Goal: Task Accomplishment & Management: Complete application form

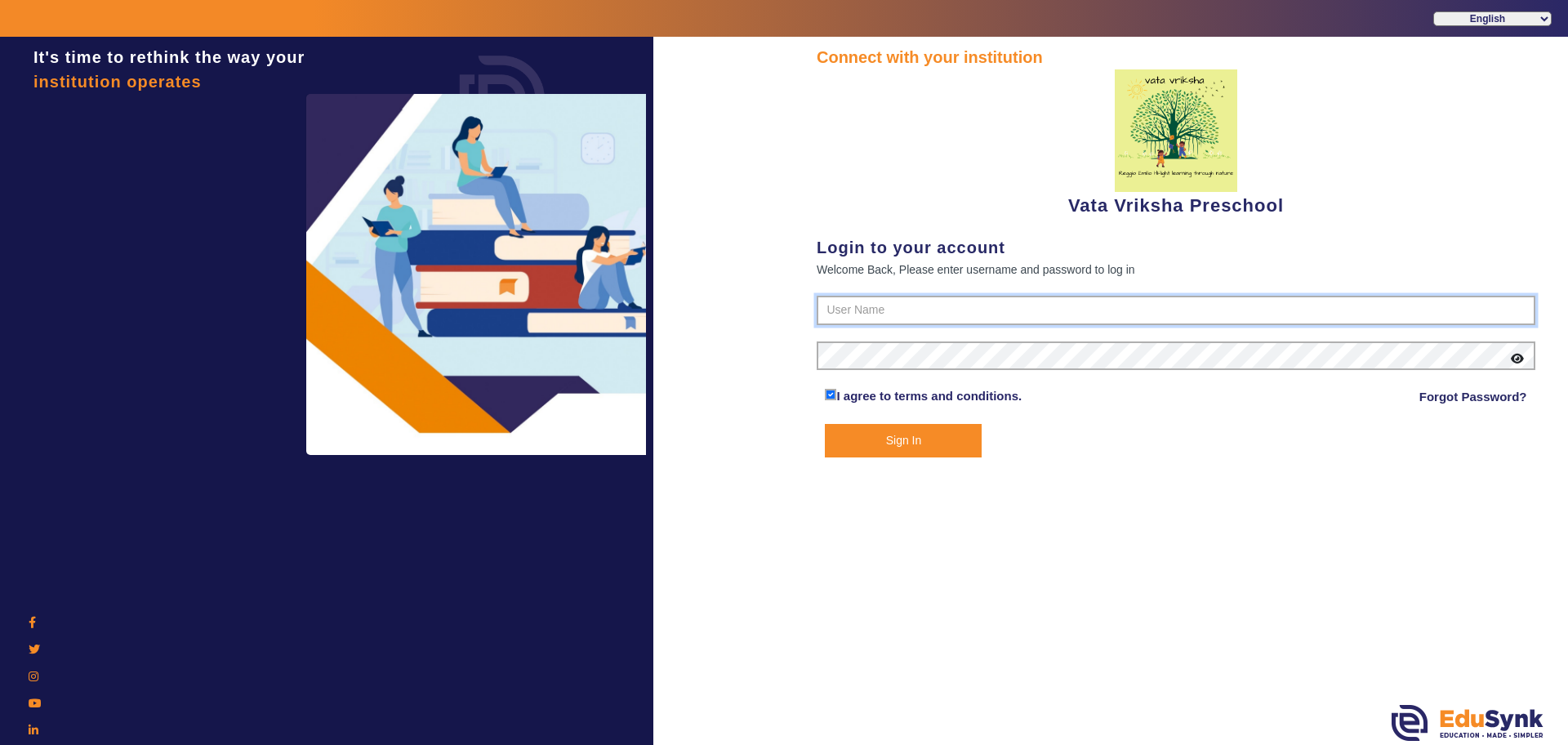
type input "9074270829"
click at [932, 437] on button "Sign In" at bounding box center [903, 440] width 156 height 34
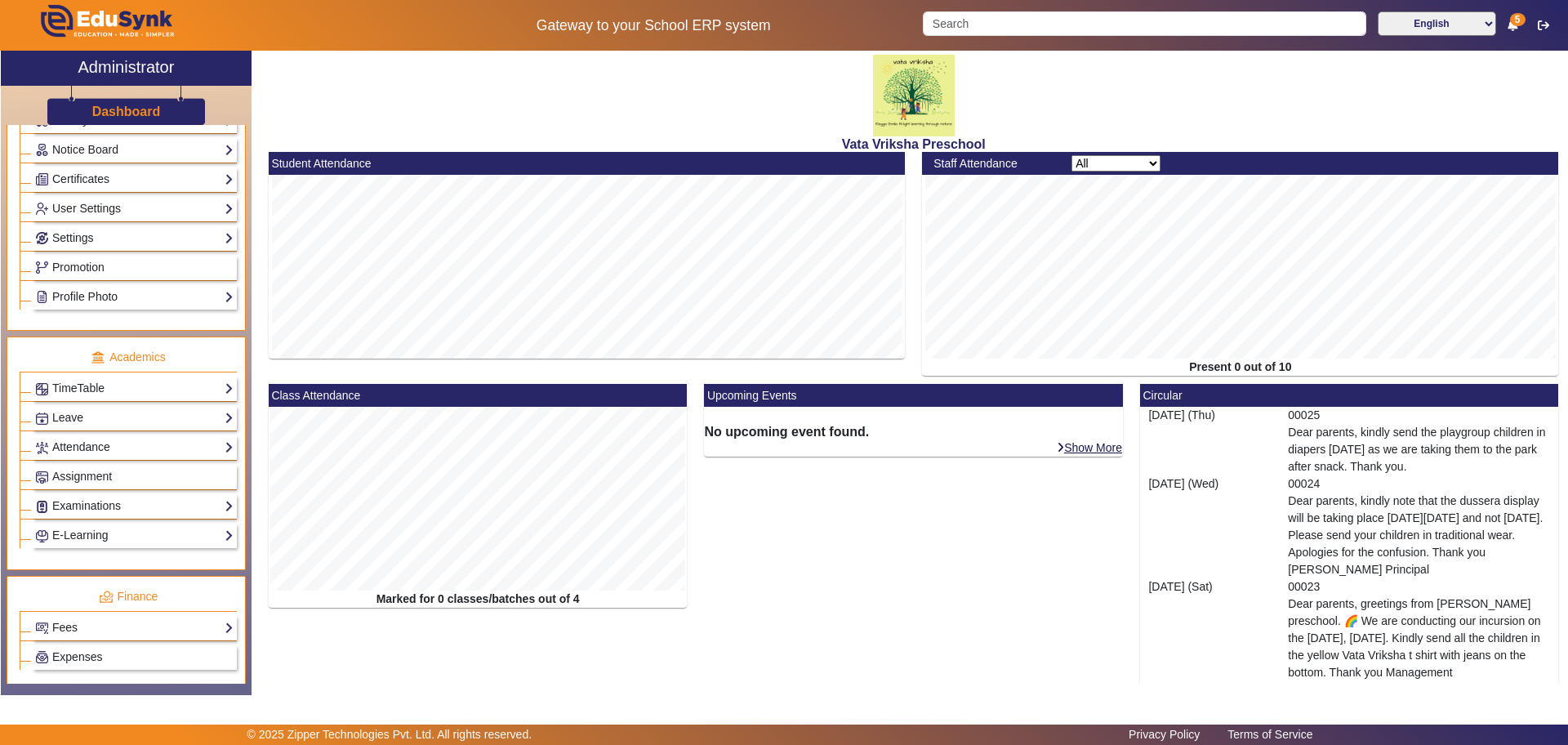
scroll to position [510, 0]
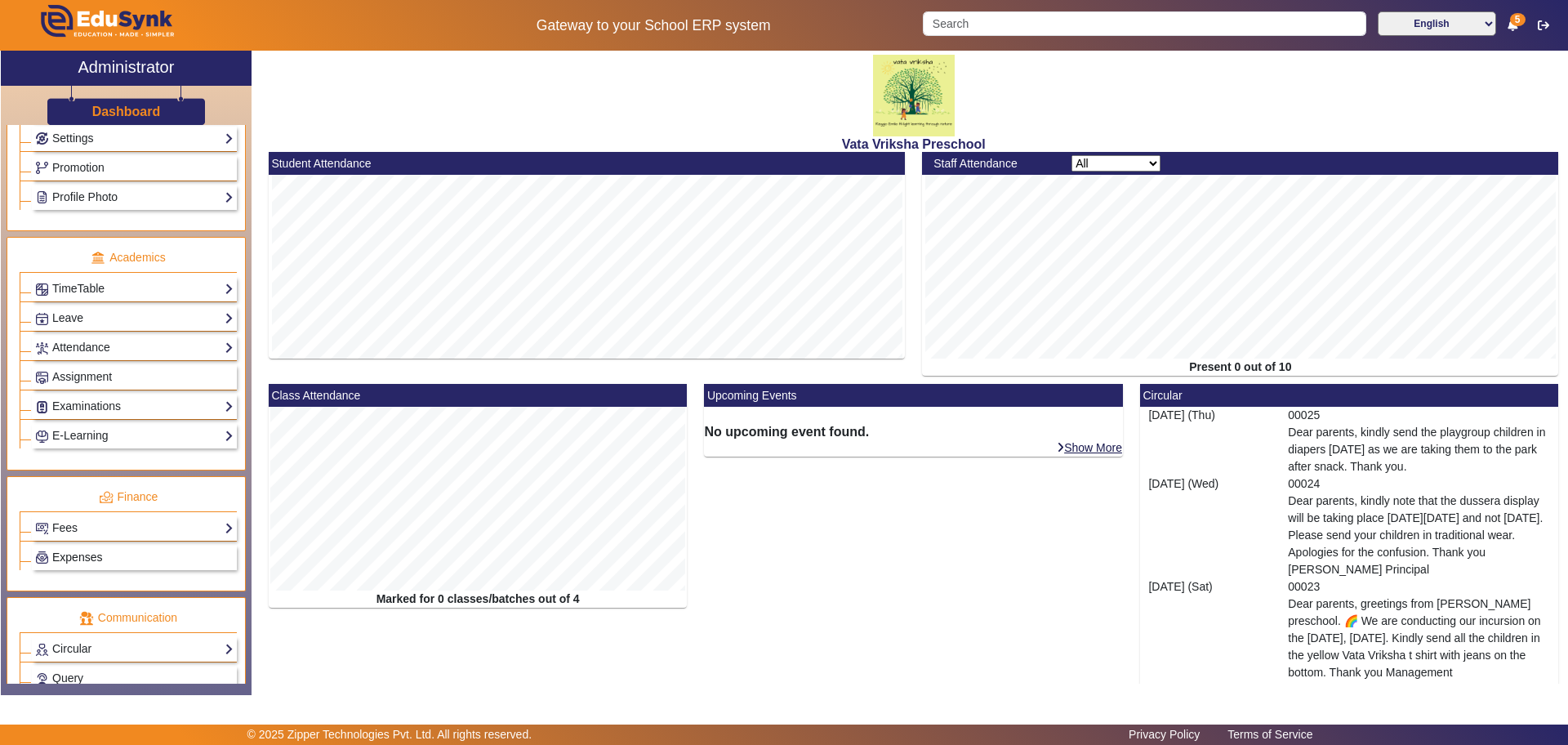
click at [95, 554] on span "Expenses" at bounding box center [77, 557] width 50 height 13
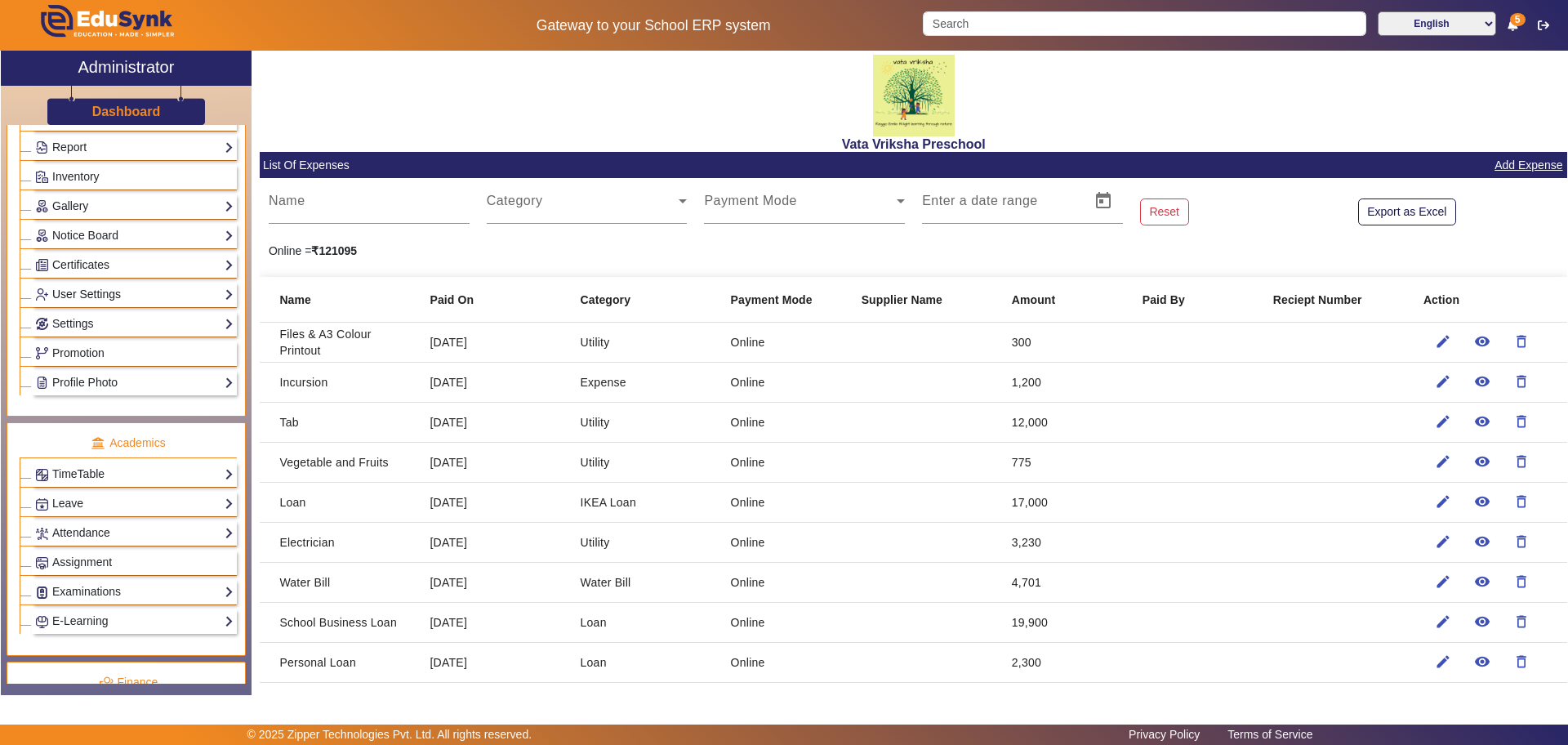
scroll to position [19, 0]
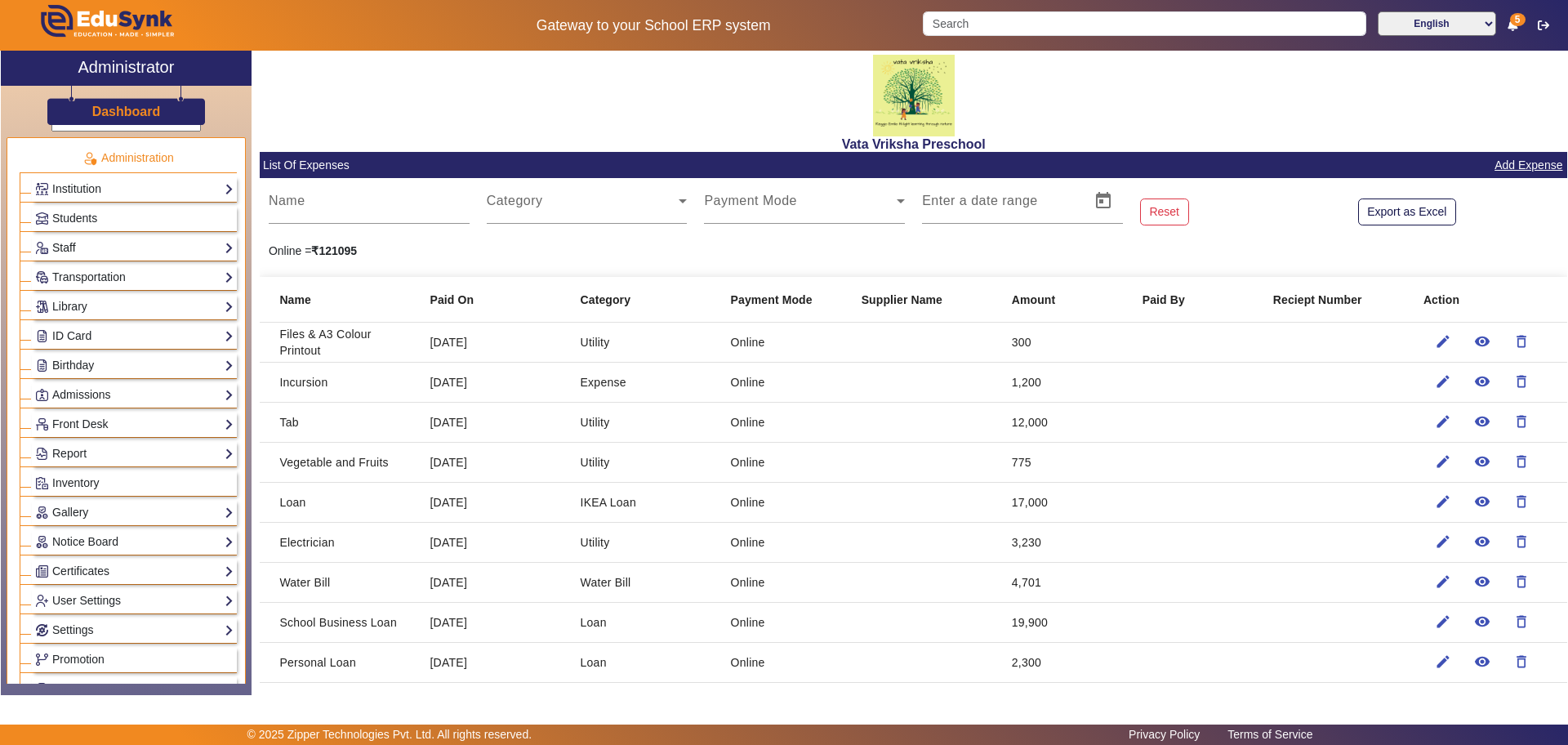
click at [174, 246] on link "Staff" at bounding box center [133, 247] width 198 height 19
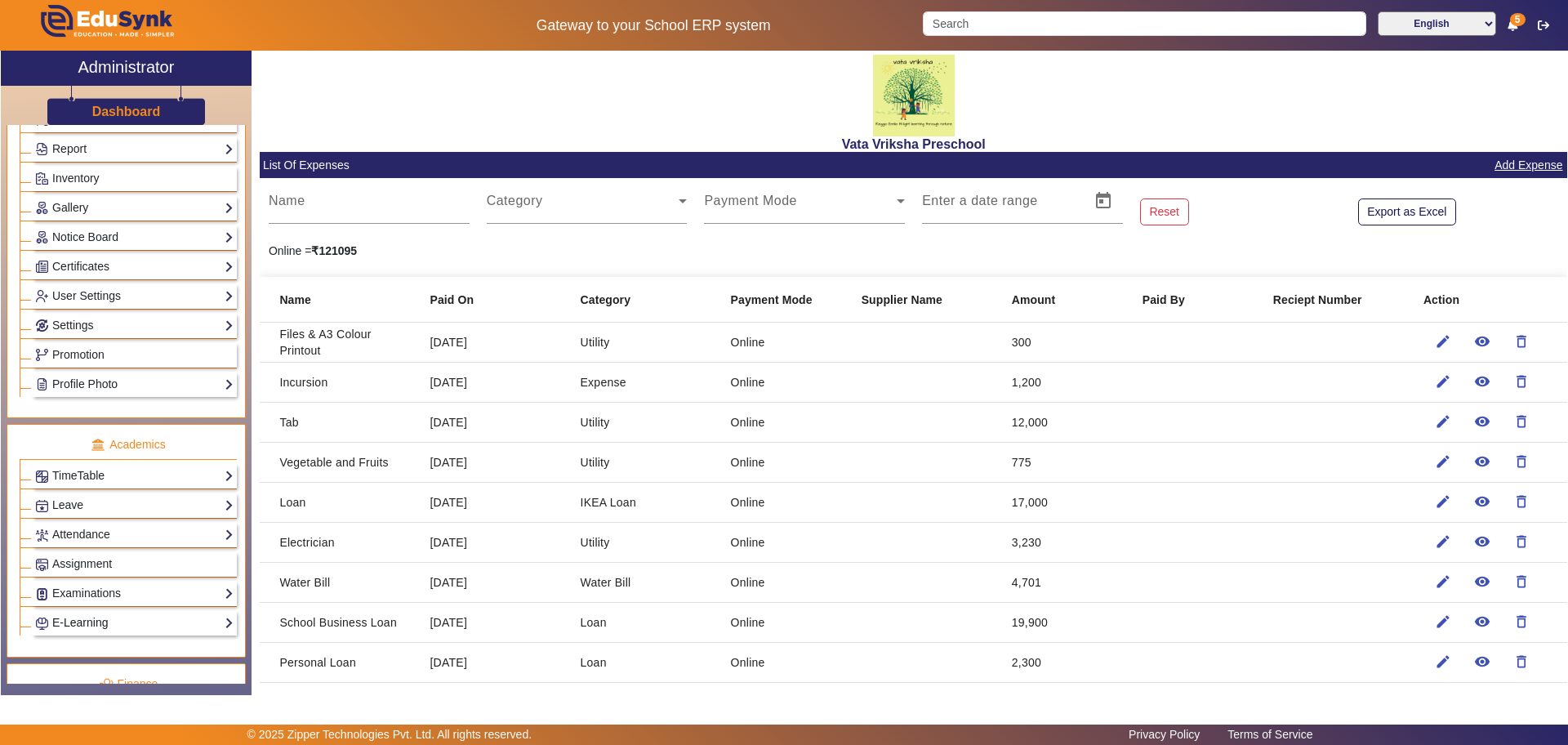
scroll to position [427, 0]
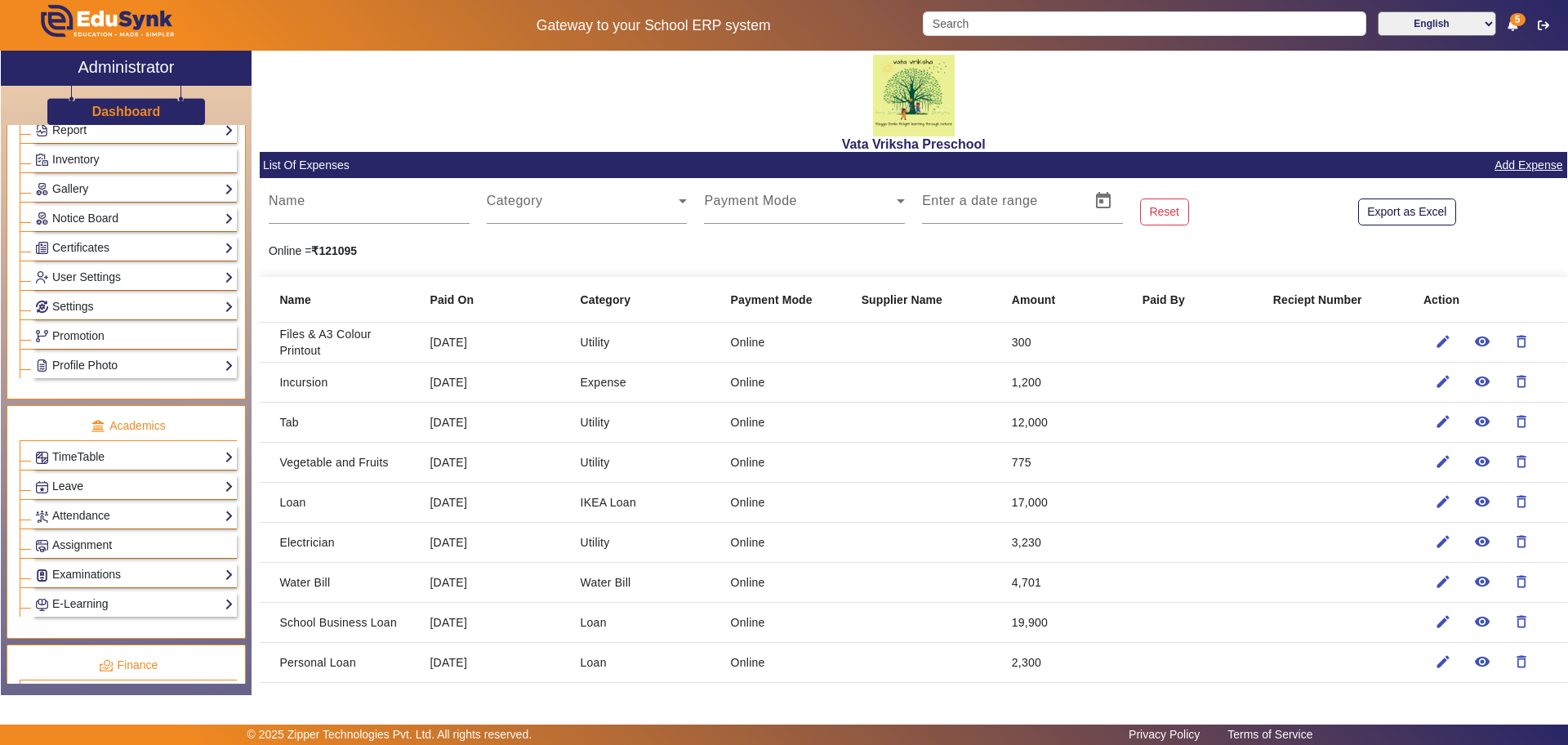
click at [88, 491] on link "Leave" at bounding box center [133, 486] width 198 height 19
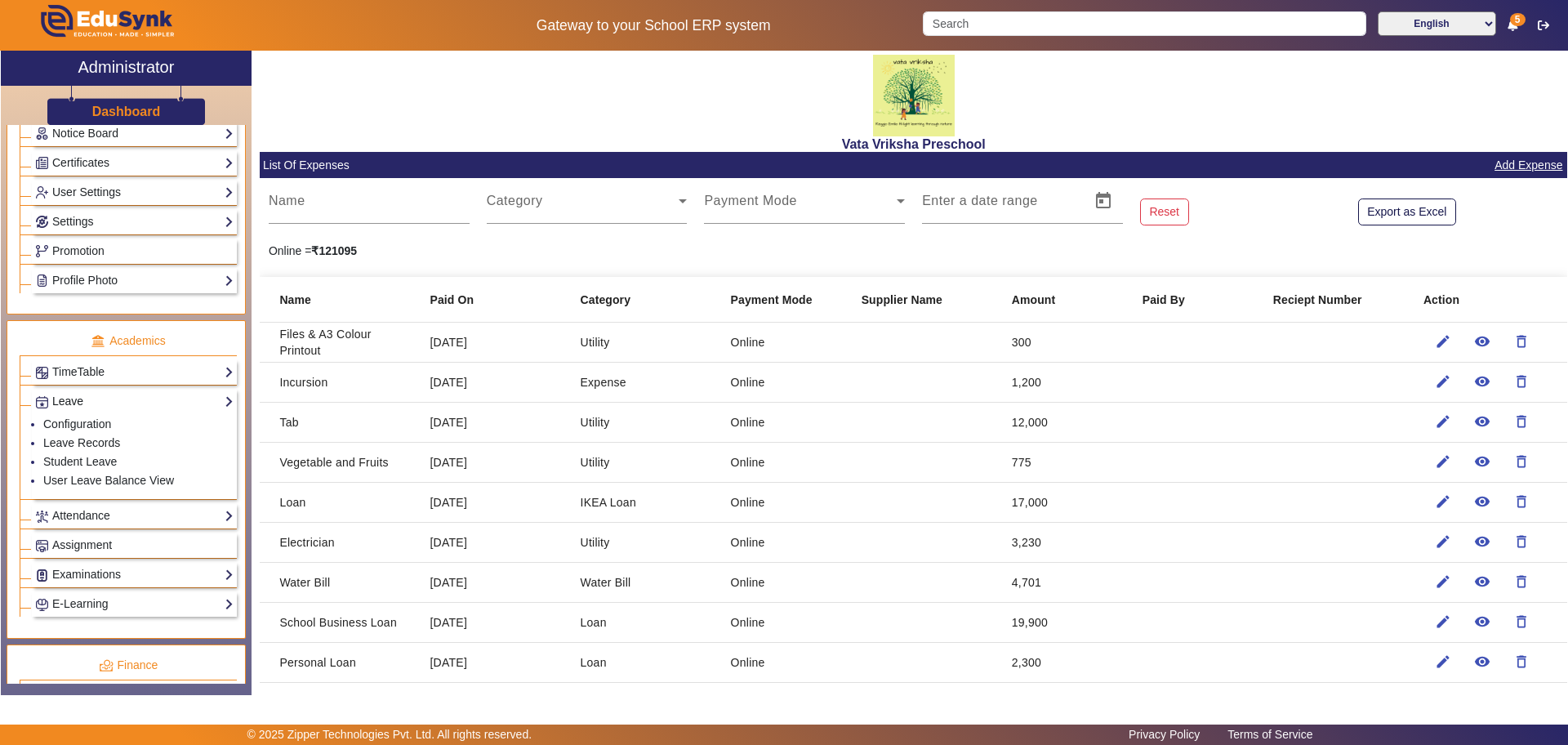
scroll to position [342, 0]
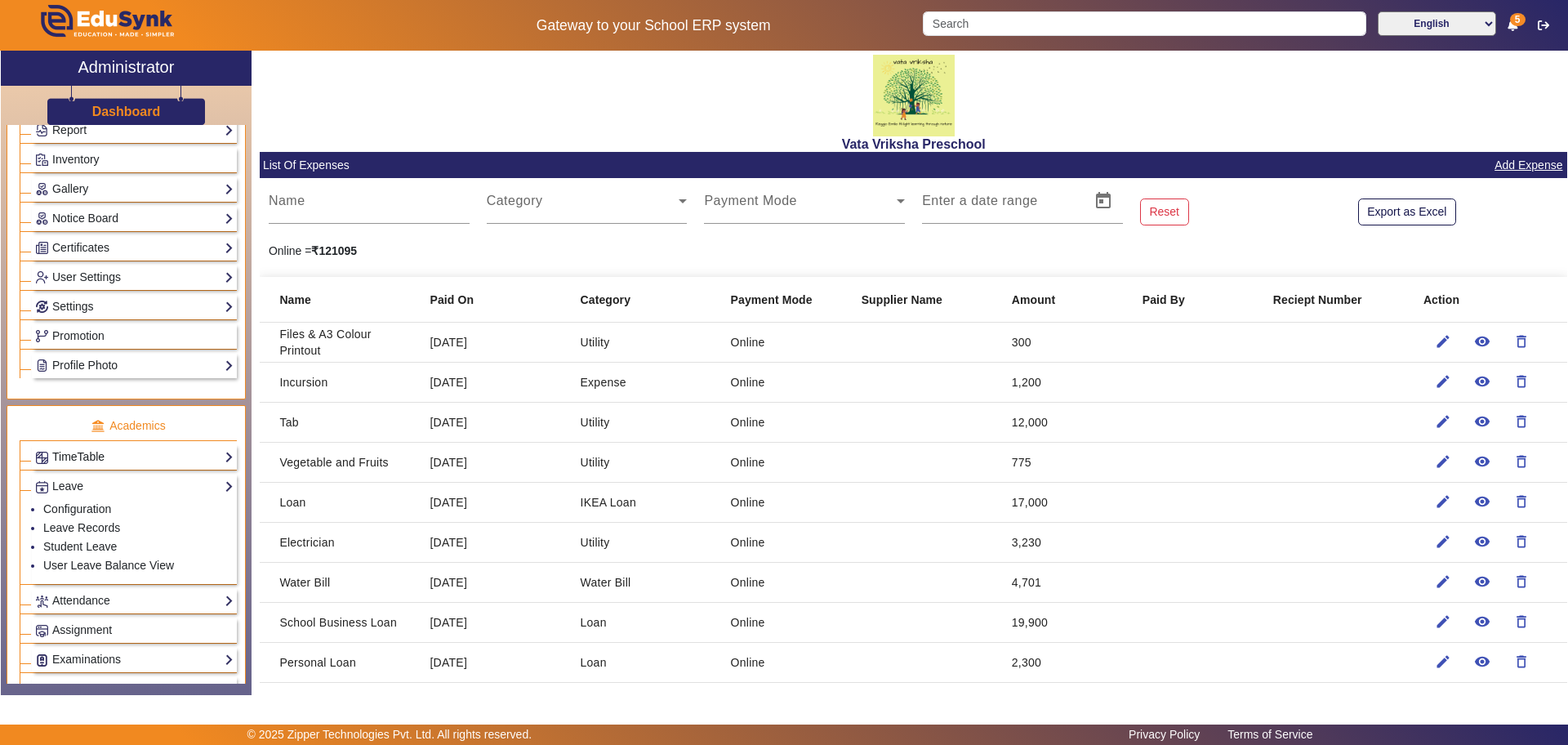
click at [105, 451] on link "TimeTable" at bounding box center [133, 456] width 198 height 19
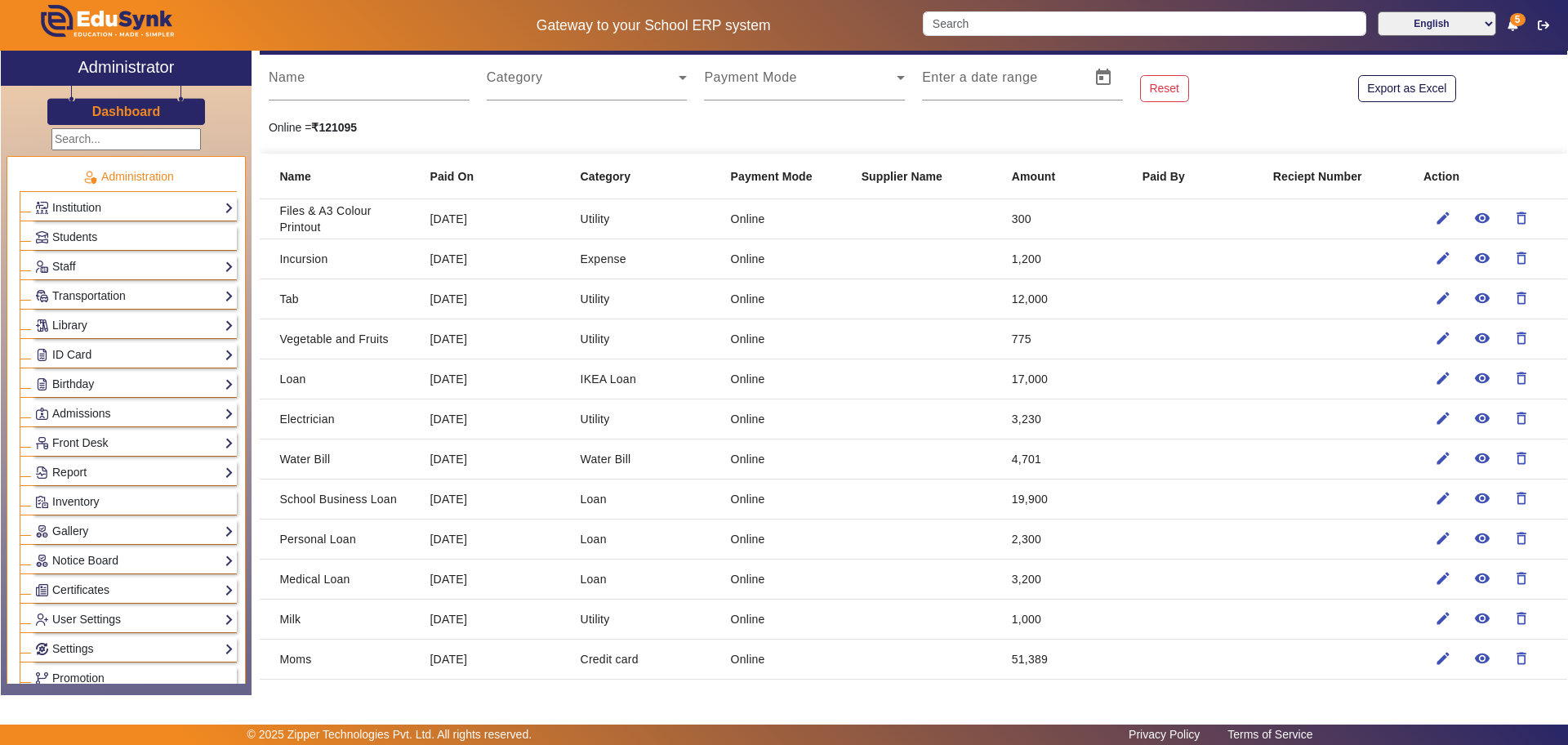
scroll to position [123, 0]
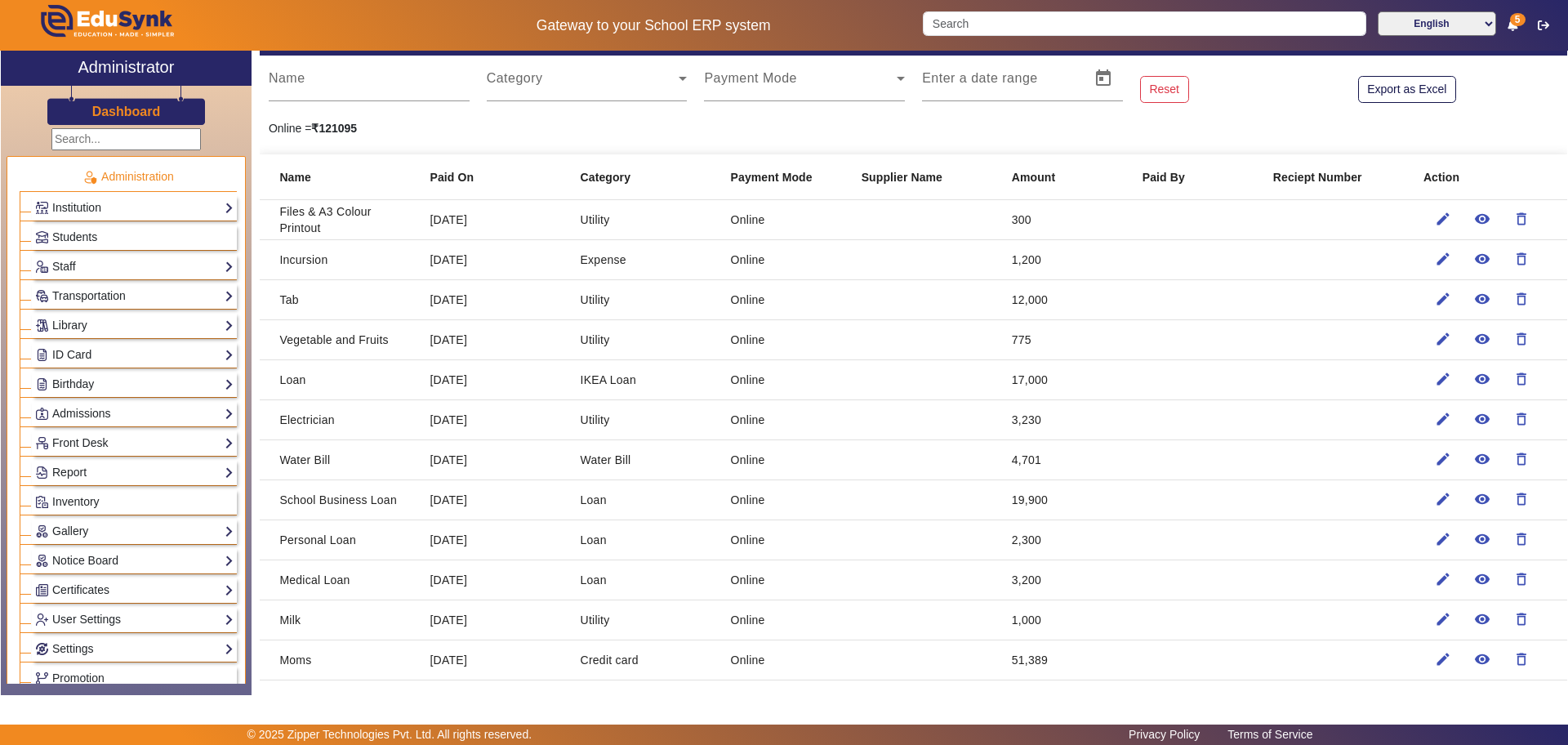
click at [441, 339] on mat-cell "[DATE]" at bounding box center [491, 340] width 150 height 40
click at [602, 333] on mat-cell "Utility" at bounding box center [643, 340] width 150 height 40
click at [359, 621] on mat-cell "Milk" at bounding box center [338, 621] width 156 height 40
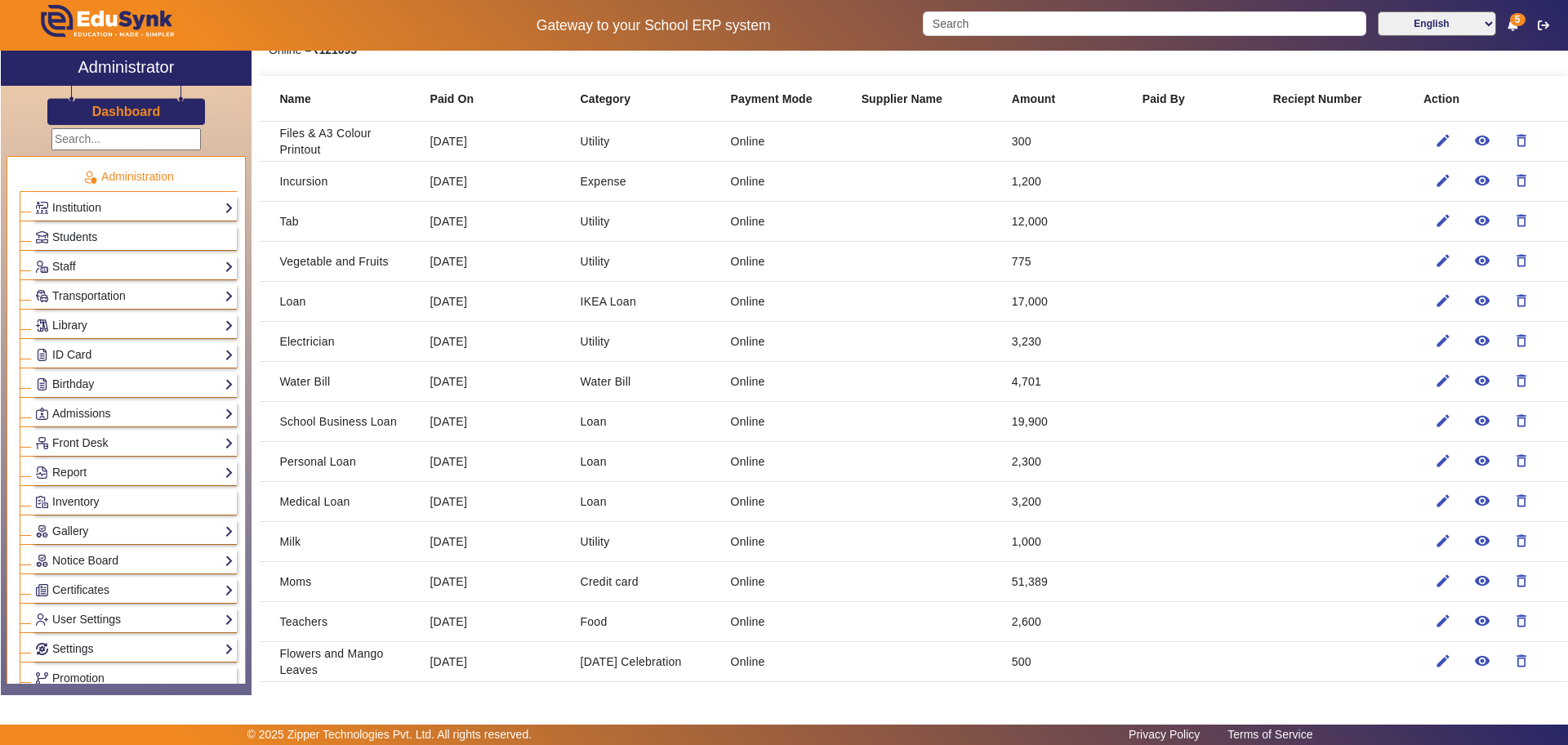
scroll to position [204, 0]
click at [448, 581] on mat-cell "[DATE]" at bounding box center [491, 579] width 150 height 40
click at [301, 554] on mat-cell "Milk" at bounding box center [338, 539] width 156 height 40
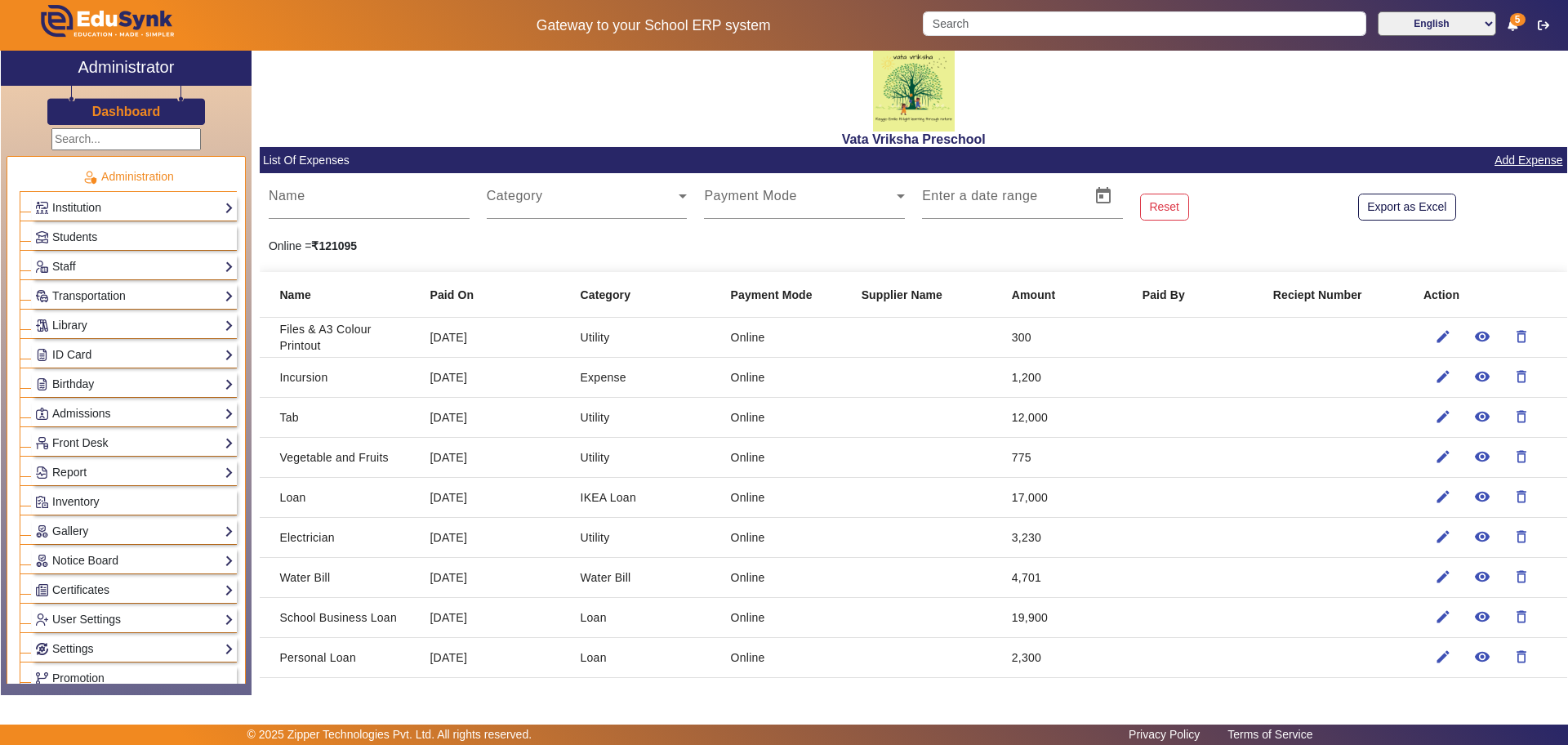
scroll to position [0, 0]
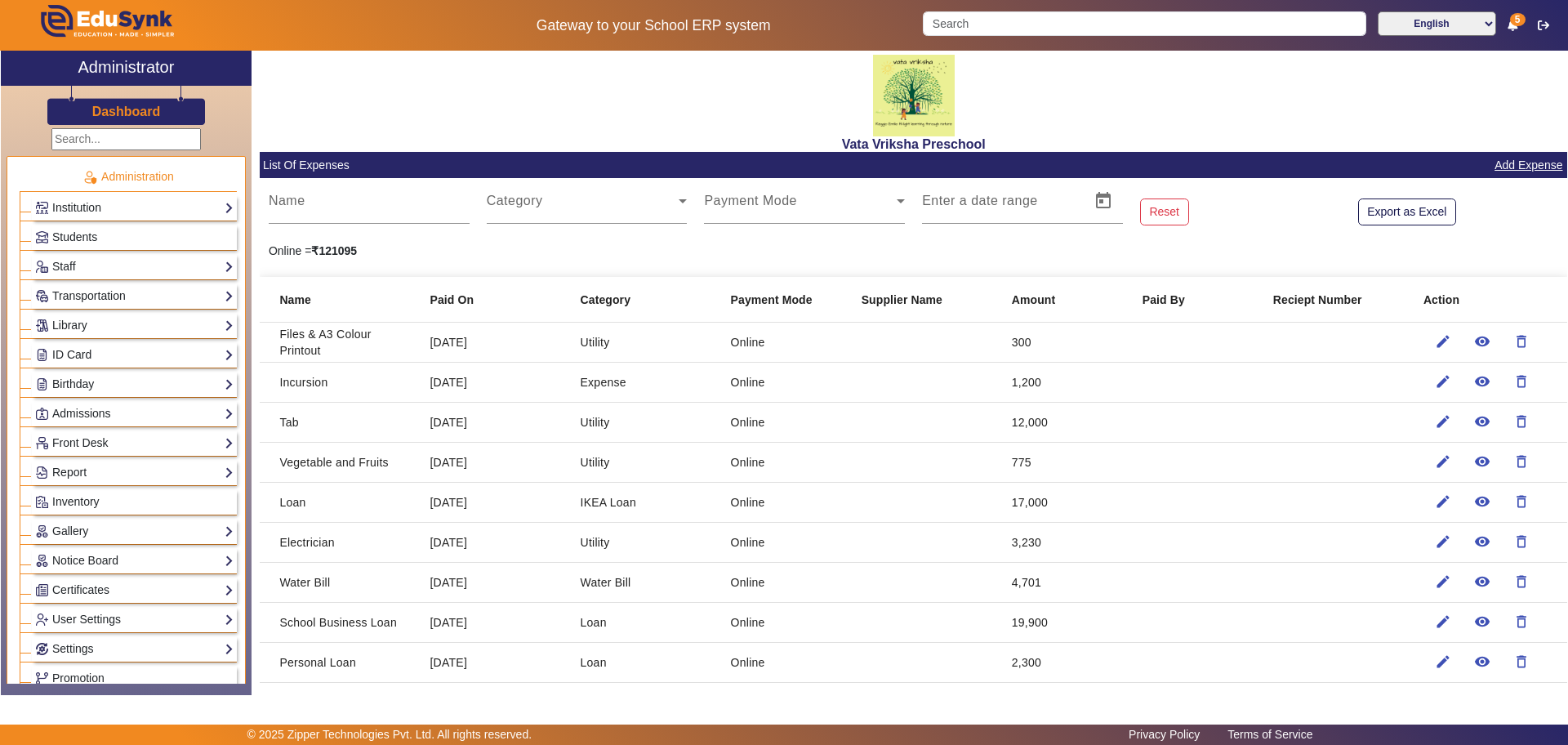
click at [346, 338] on mat-cell "Files & A3 Colour Printout" at bounding box center [338, 343] width 156 height 40
click at [344, 351] on mat-cell "Files & A3 Colour Printout" at bounding box center [338, 343] width 156 height 40
click at [369, 342] on mat-cell "Files & A3 Colour Printout" at bounding box center [338, 343] width 156 height 40
click at [489, 358] on mat-cell "[DATE]" at bounding box center [491, 343] width 150 height 40
click at [541, 606] on mat-cell "[DATE]" at bounding box center [491, 622] width 150 height 40
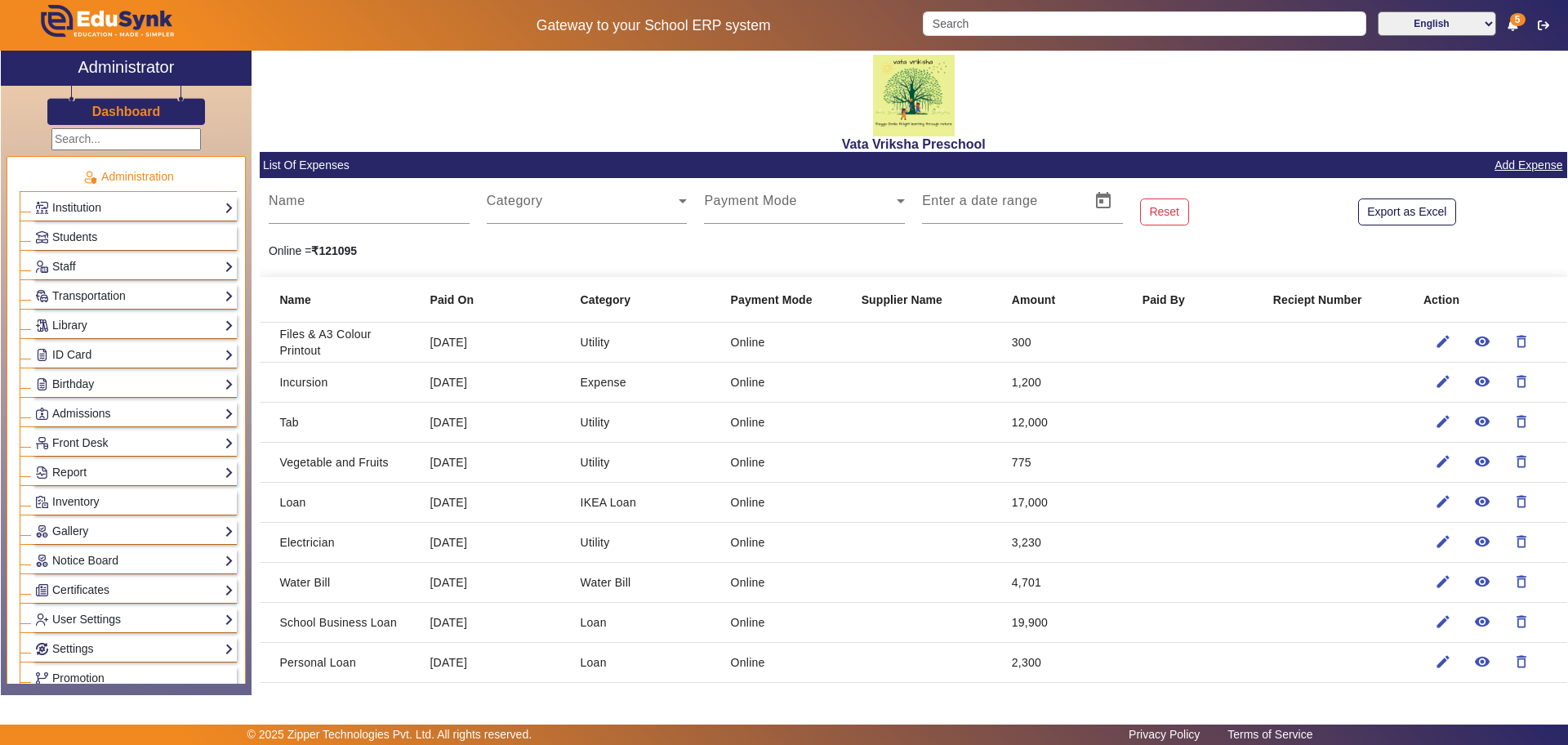
click at [916, 481] on mat-cell at bounding box center [923, 462] width 150 height 40
click at [902, 356] on mat-cell at bounding box center [923, 343] width 150 height 40
click at [958, 387] on mat-cell at bounding box center [923, 382] width 150 height 40
click at [466, 409] on mat-cell "[DATE]" at bounding box center [491, 422] width 150 height 40
click at [119, 296] on link "Transportation" at bounding box center [133, 296] width 198 height 19
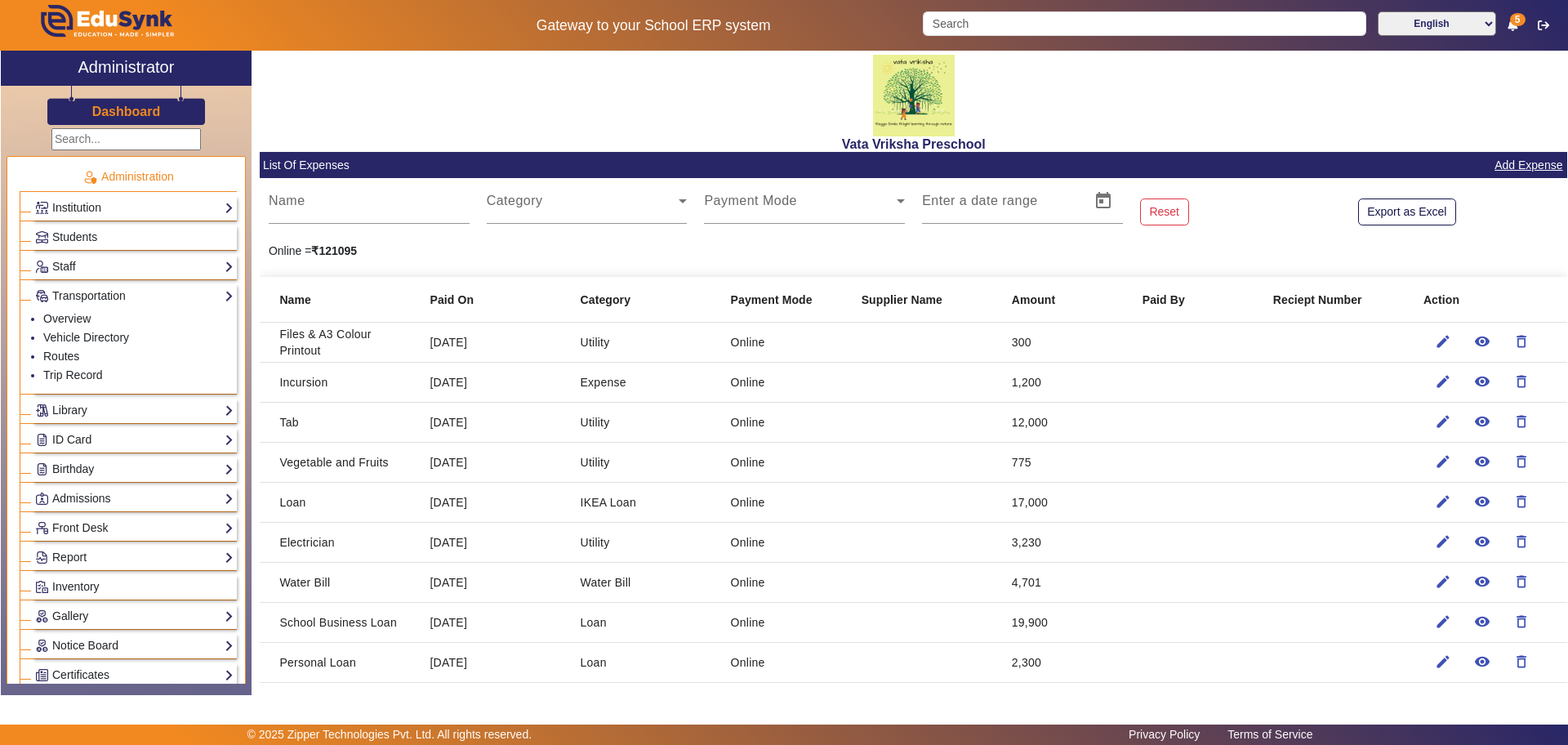
click at [1330, 606] on mat-cell at bounding box center [1335, 622] width 150 height 40
click at [1508, 160] on link "Add Expense" at bounding box center [1528, 165] width 71 height 20
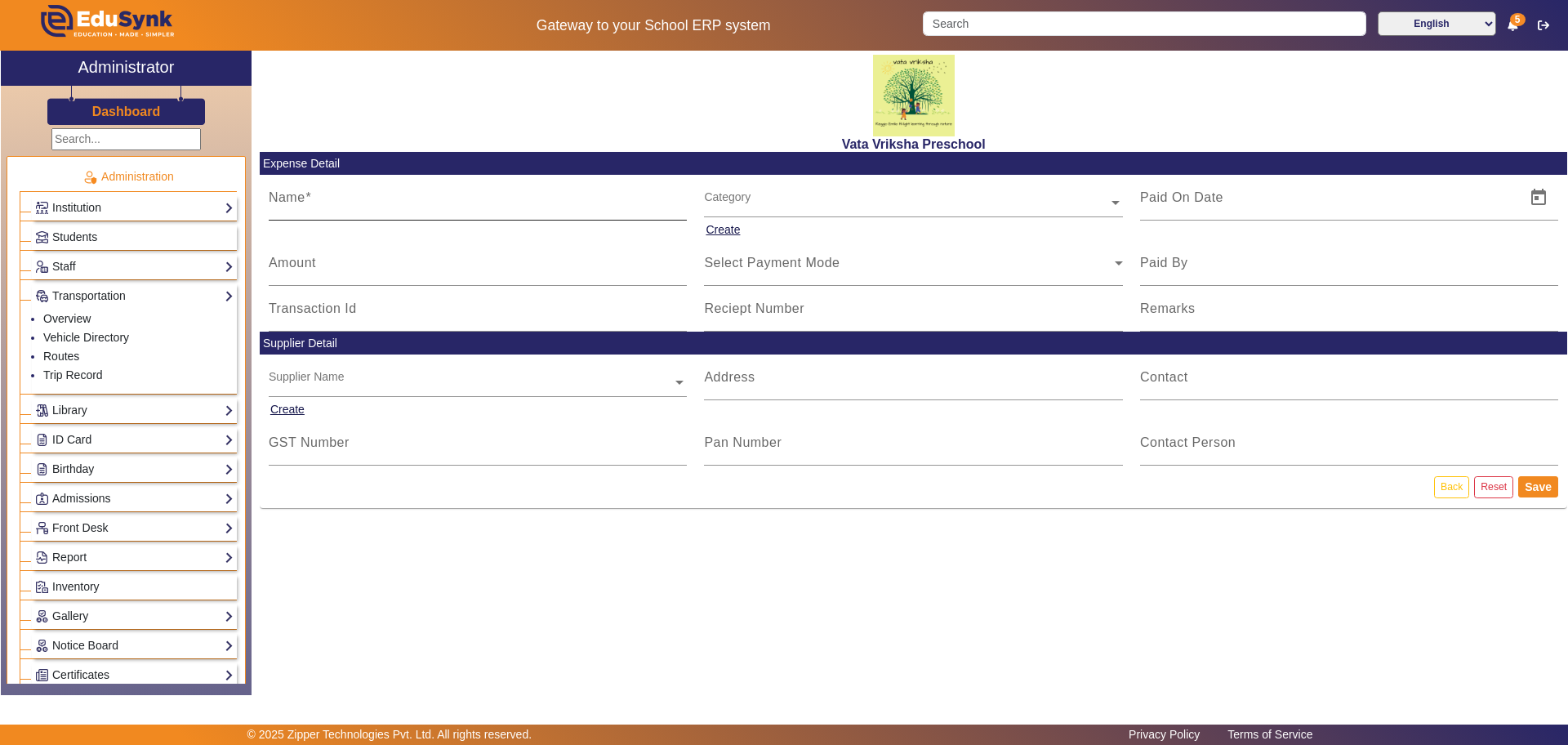
click at [289, 204] on label "Name" at bounding box center [290, 197] width 43 height 15
click at [289, 204] on input "Name" at bounding box center [478, 204] width 419 height 20
click at [286, 206] on input "Name" at bounding box center [478, 204] width 419 height 20
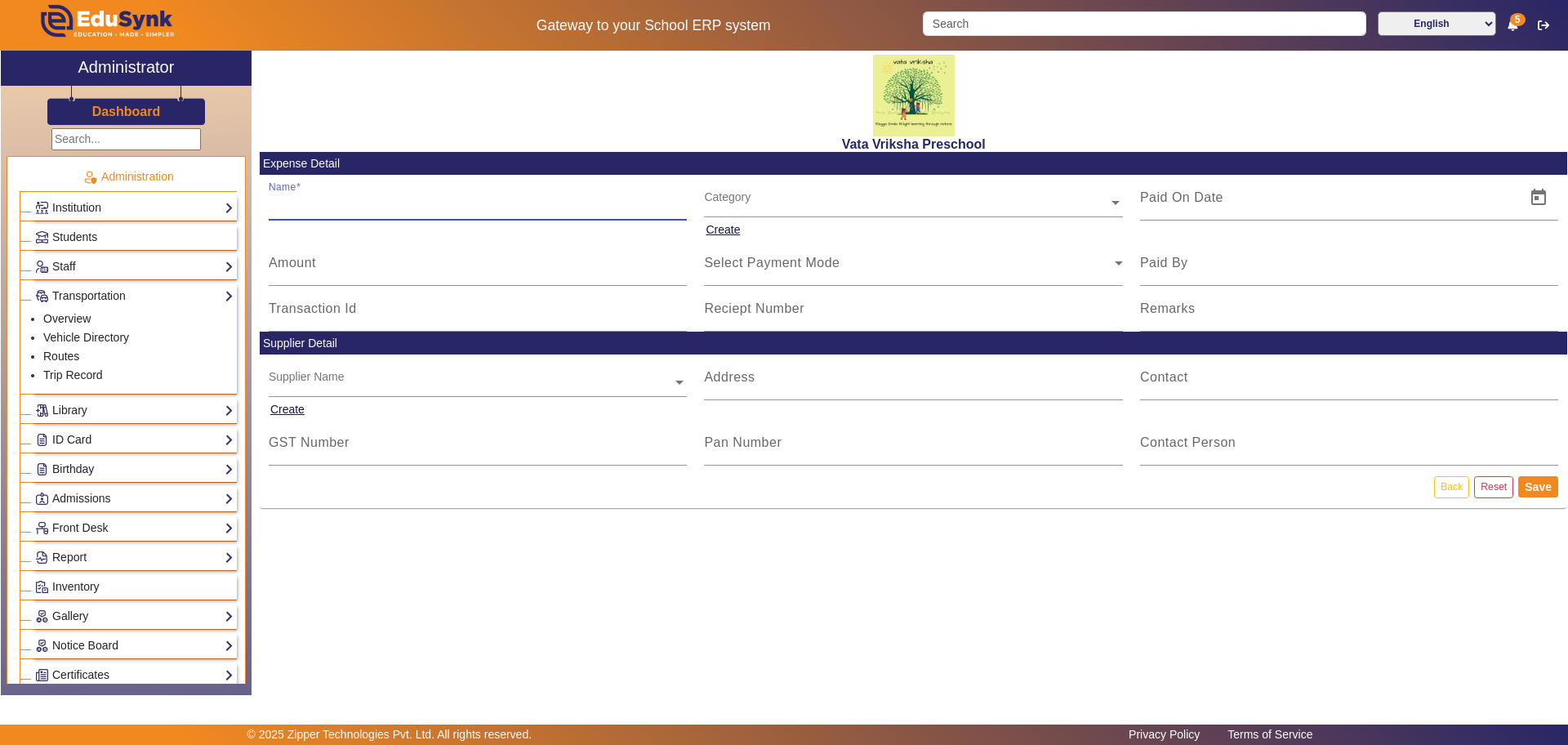
click at [462, 555] on div "Vata Vriksha Preschool Expense Detail Name Category Create Amount Select Paymen…" at bounding box center [909, 365] width 1316 height 627
click at [295, 194] on mat-label "Name" at bounding box center [287, 197] width 37 height 14
click at [295, 194] on input "Name" at bounding box center [478, 204] width 419 height 20
click at [292, 203] on input "Name" at bounding box center [478, 204] width 419 height 20
click at [736, 387] on input "Address" at bounding box center [914, 383] width 419 height 20
